Goal: Information Seeking & Learning: Learn about a topic

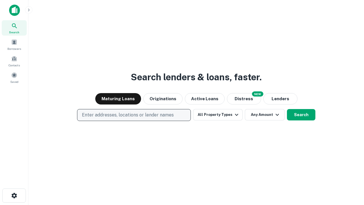
click at [134, 115] on p "Enter addresses, locations or lender names" at bounding box center [128, 114] width 92 height 7
type input "**********"
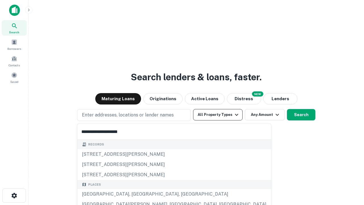
click at [136, 194] on div "Santa Monica, CA, USA" at bounding box center [173, 194] width 193 height 10
click at [218, 114] on button "All Property Types" at bounding box center [217, 114] width 49 height 11
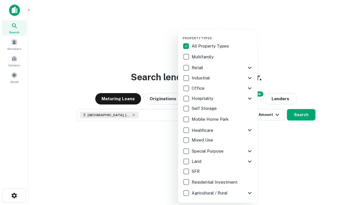
click at [222, 34] on button "button" at bounding box center [222, 34] width 80 height 0
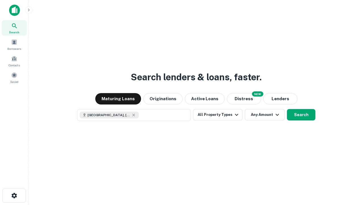
scroll to position [9, 0]
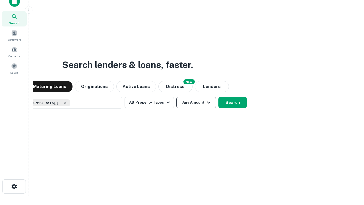
click at [176, 97] on button "Any Amount" at bounding box center [196, 102] width 40 height 11
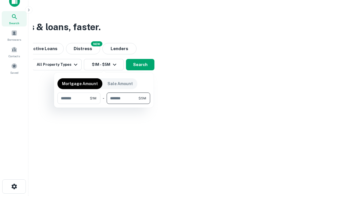
type input "*******"
click at [104, 104] on button "button" at bounding box center [103, 104] width 93 height 0
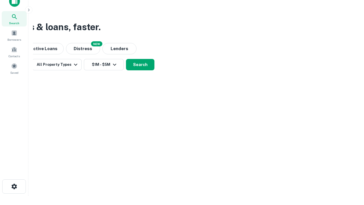
scroll to position [9, 0]
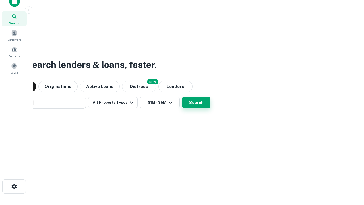
click at [182, 97] on button "Search" at bounding box center [196, 102] width 28 height 11
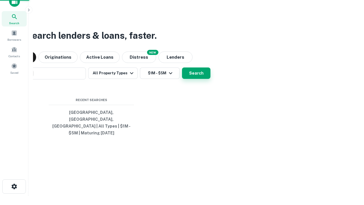
scroll to position [18, 161]
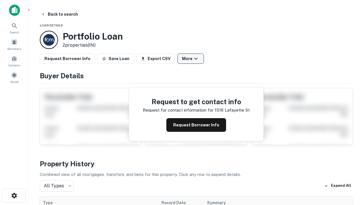
click at [190, 59] on button "More" at bounding box center [190, 58] width 26 height 10
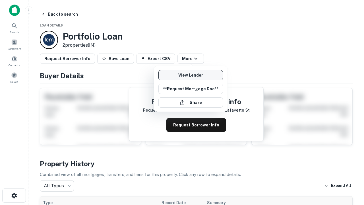
click at [190, 75] on link "View Lender" at bounding box center [190, 75] width 64 height 10
